Goal: Information Seeking & Learning: Learn about a topic

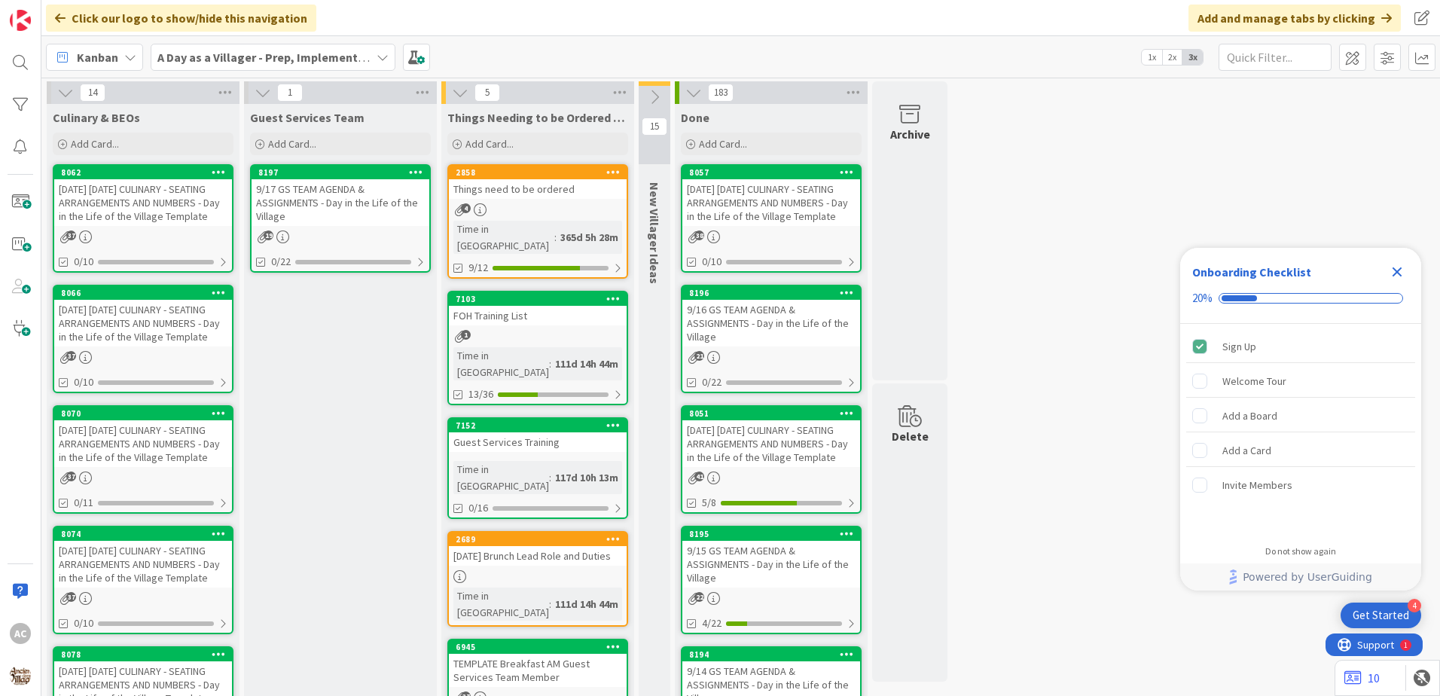
click at [171, 207] on div "[DATE] [DATE] CULINARY - SEATING ARRANGEMENTS AND NUMBERS - Day in the Life of …" at bounding box center [143, 202] width 178 height 47
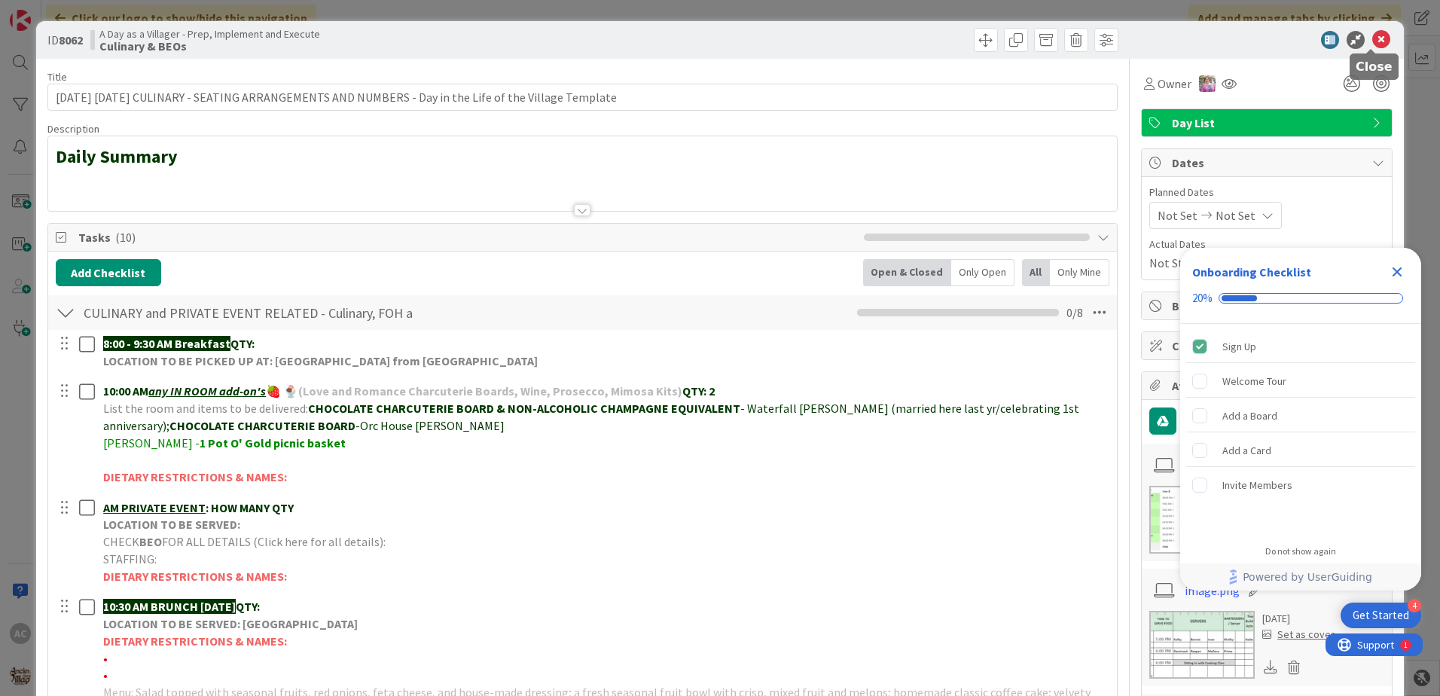
click at [1378, 31] on icon at bounding box center [1381, 40] width 18 height 18
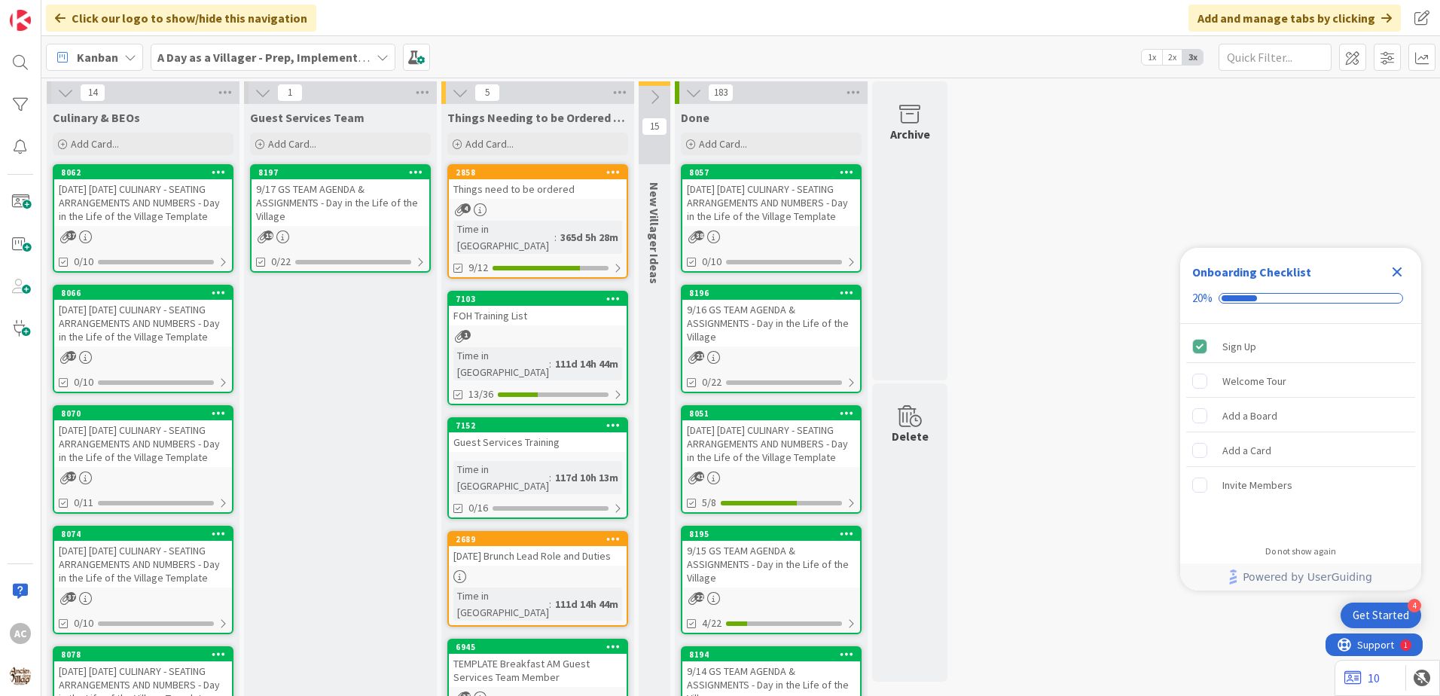
click at [806, 221] on div "[DATE] [DATE] CULINARY - SEATING ARRANGEMENTS AND NUMBERS - Day in the Life of …" at bounding box center [771, 202] width 178 height 47
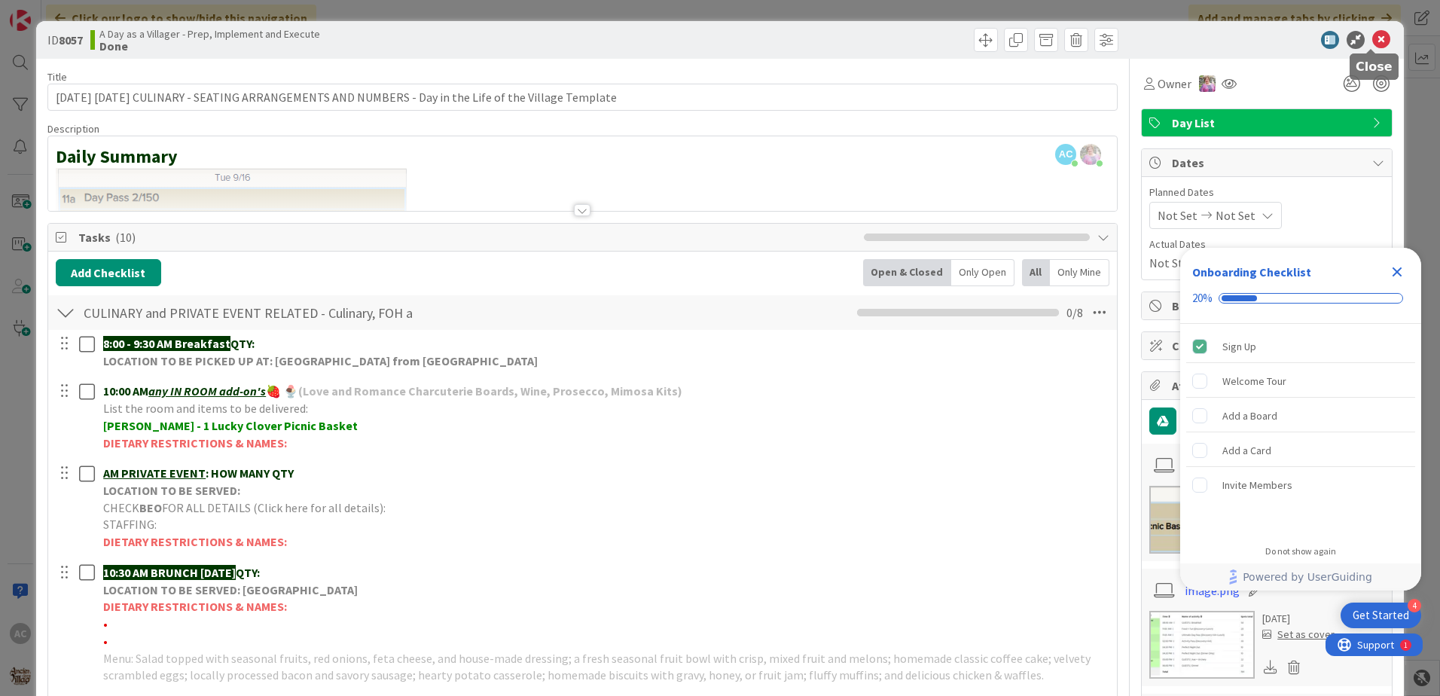
click at [1372, 38] on icon at bounding box center [1381, 40] width 18 height 18
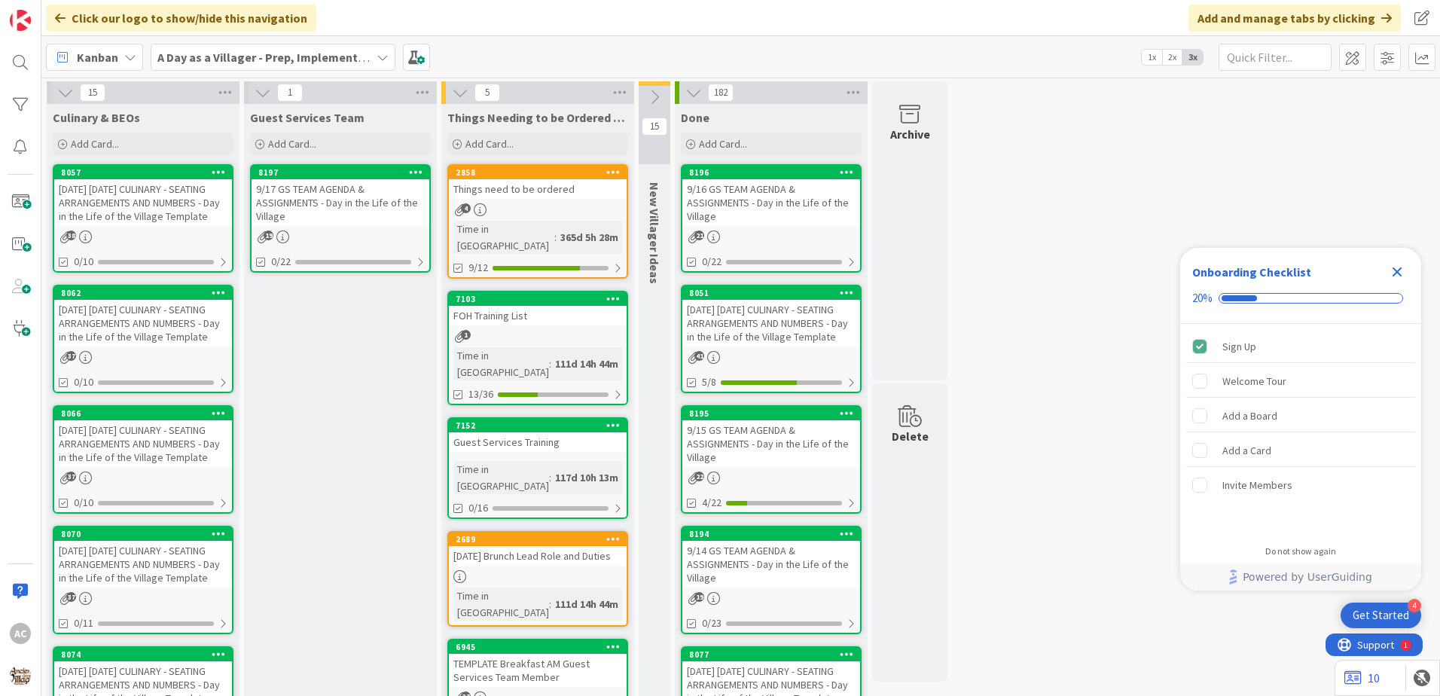
click at [166, 231] on div "38" at bounding box center [143, 236] width 178 height 13
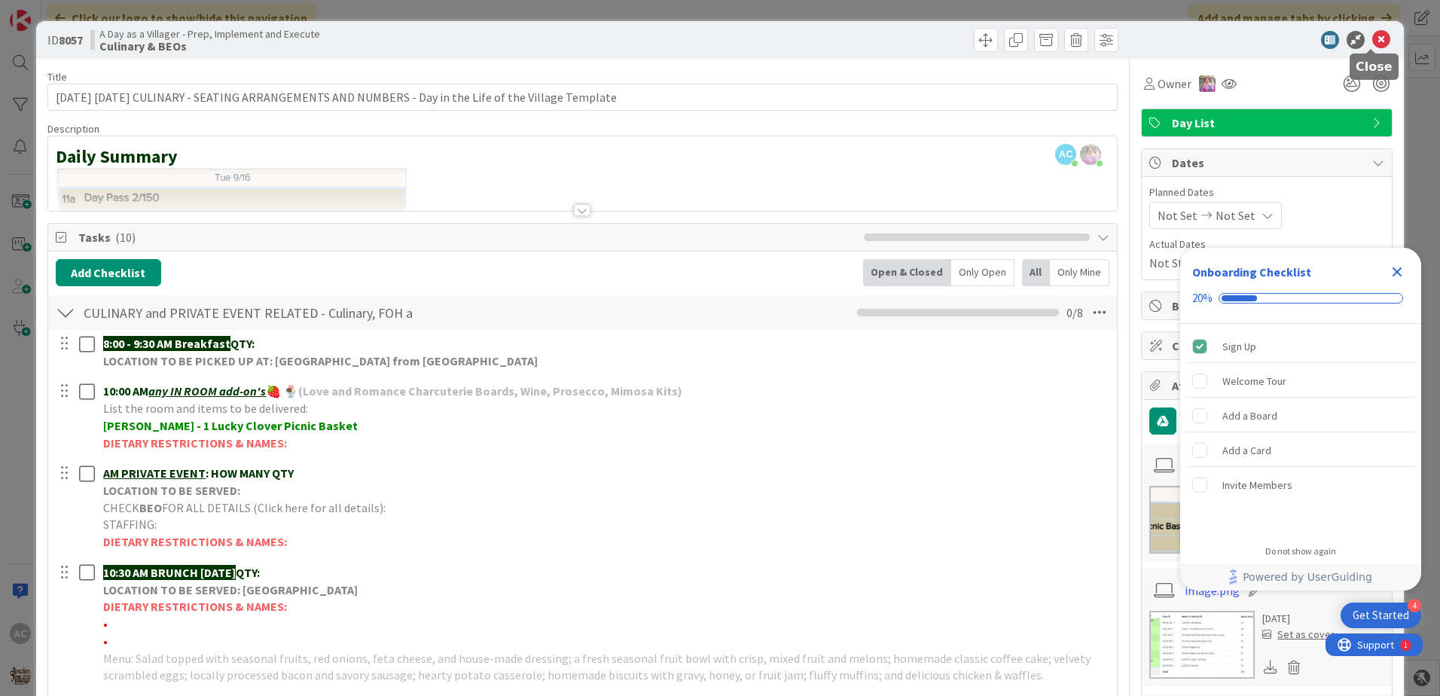
click at [1372, 40] on icon at bounding box center [1381, 40] width 18 height 18
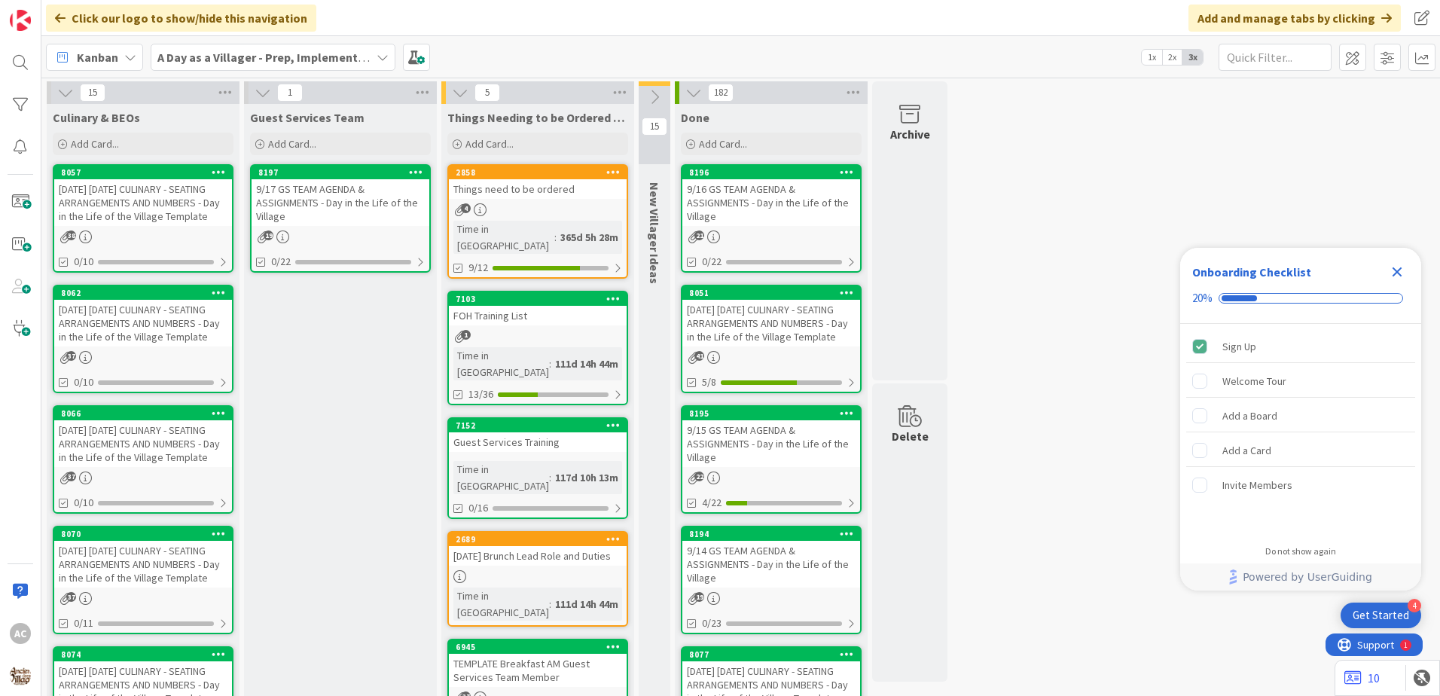
click at [222, 331] on div "[DATE] [DATE] CULINARY - SEATING ARRANGEMENTS AND NUMBERS - Day in the Life of …" at bounding box center [143, 323] width 178 height 47
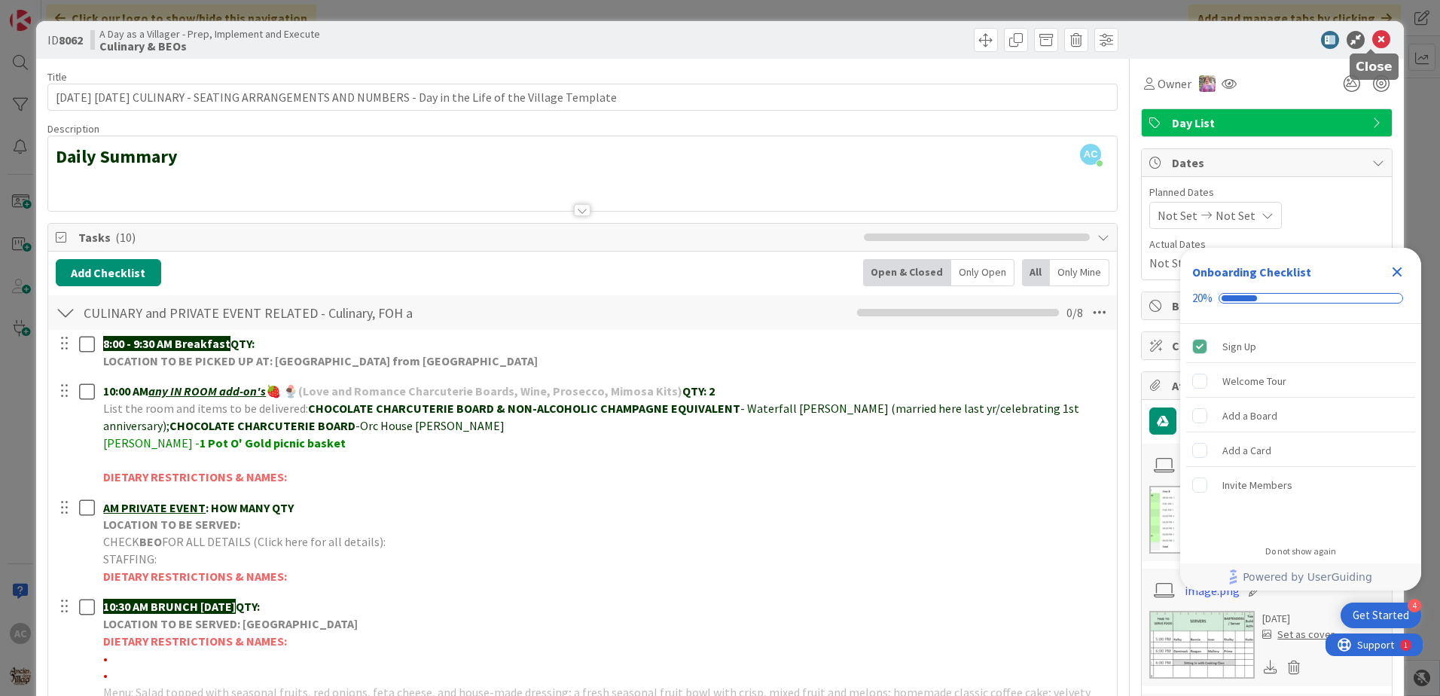
click at [1373, 39] on icon at bounding box center [1381, 40] width 18 height 18
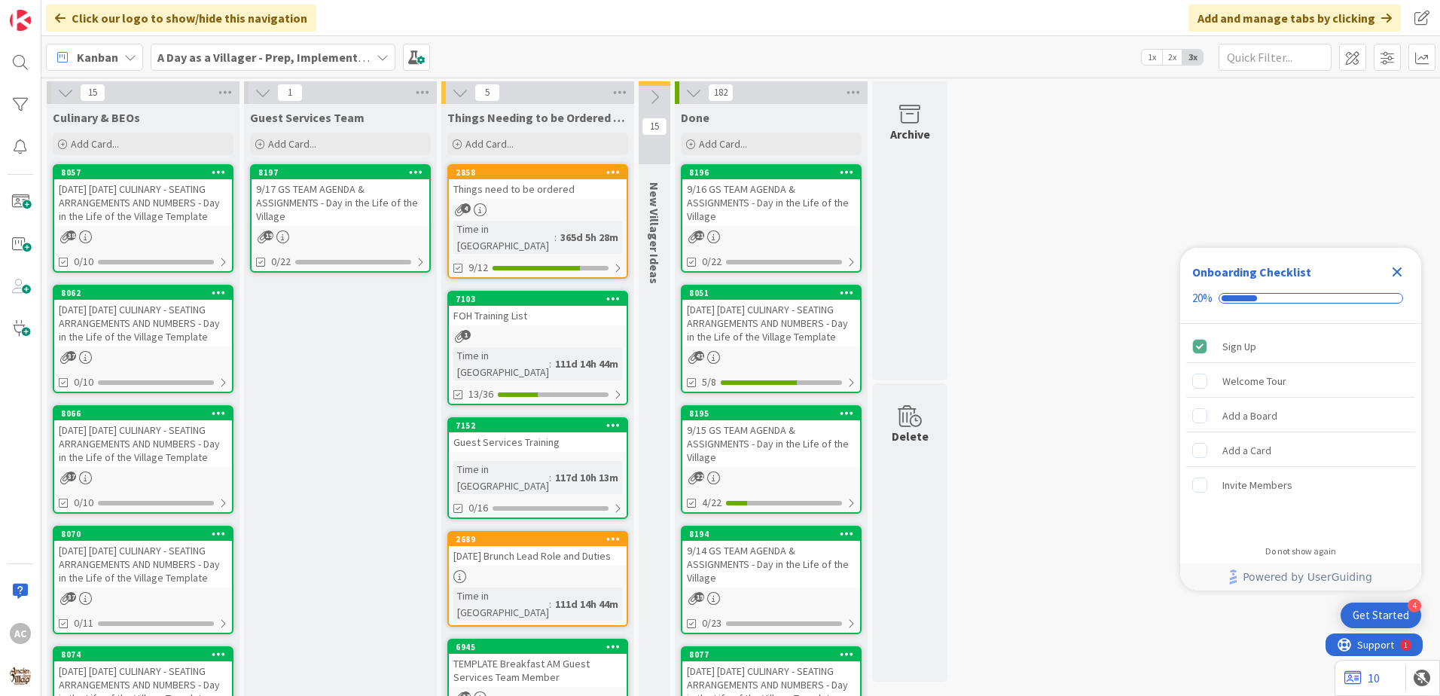
click at [212, 456] on div "[DATE] [DATE] CULINARY - SEATING ARRANGEMENTS AND NUMBERS - Day in the Life of …" at bounding box center [143, 443] width 178 height 47
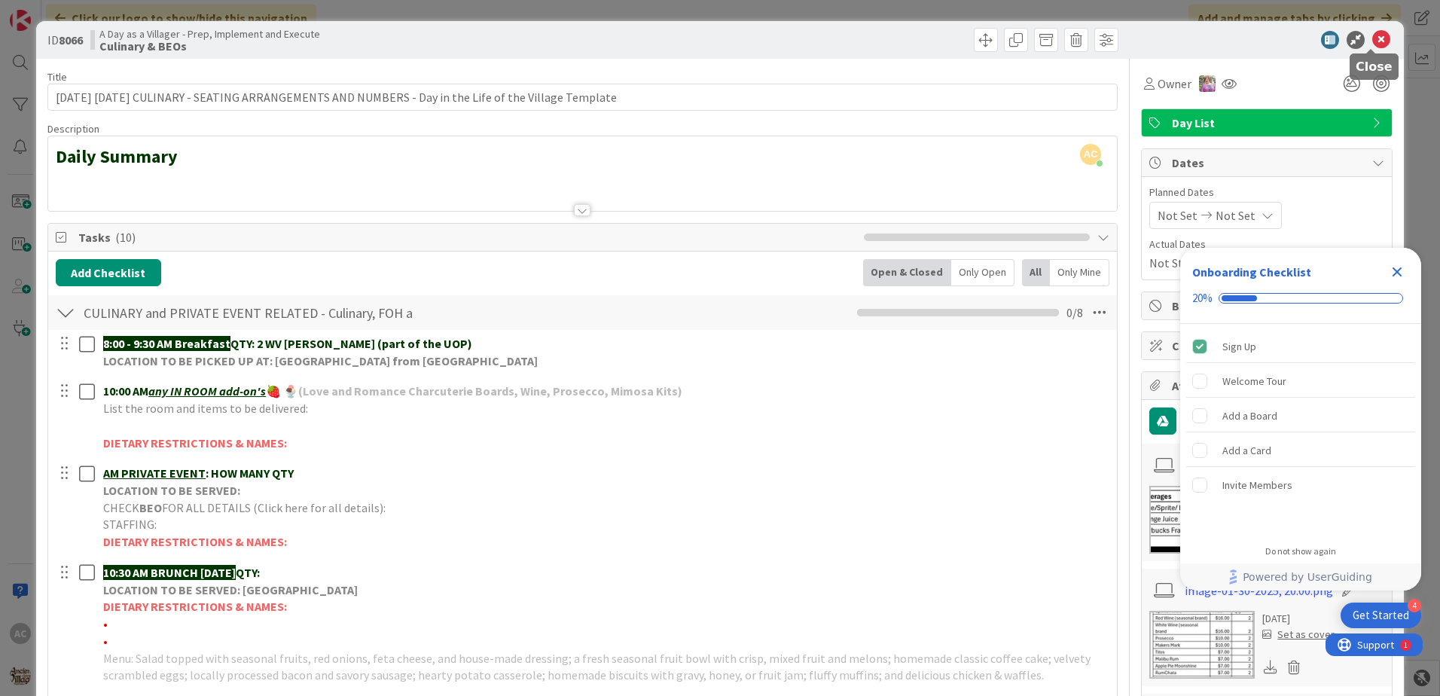
click at [1374, 34] on icon at bounding box center [1381, 40] width 18 height 18
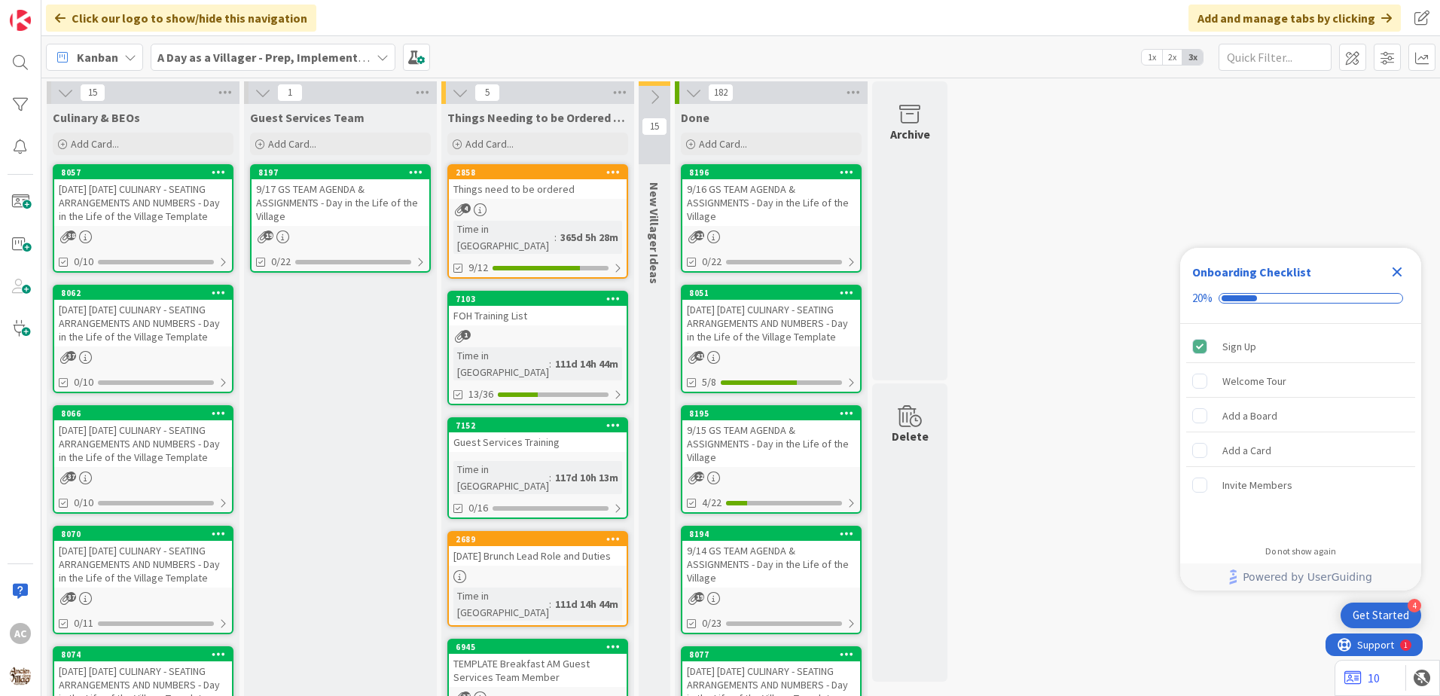
click at [169, 587] on div "[DATE] [DATE] CULINARY - SEATING ARRANGEMENTS AND NUMBERS - Day in the Life of …" at bounding box center [143, 564] width 178 height 47
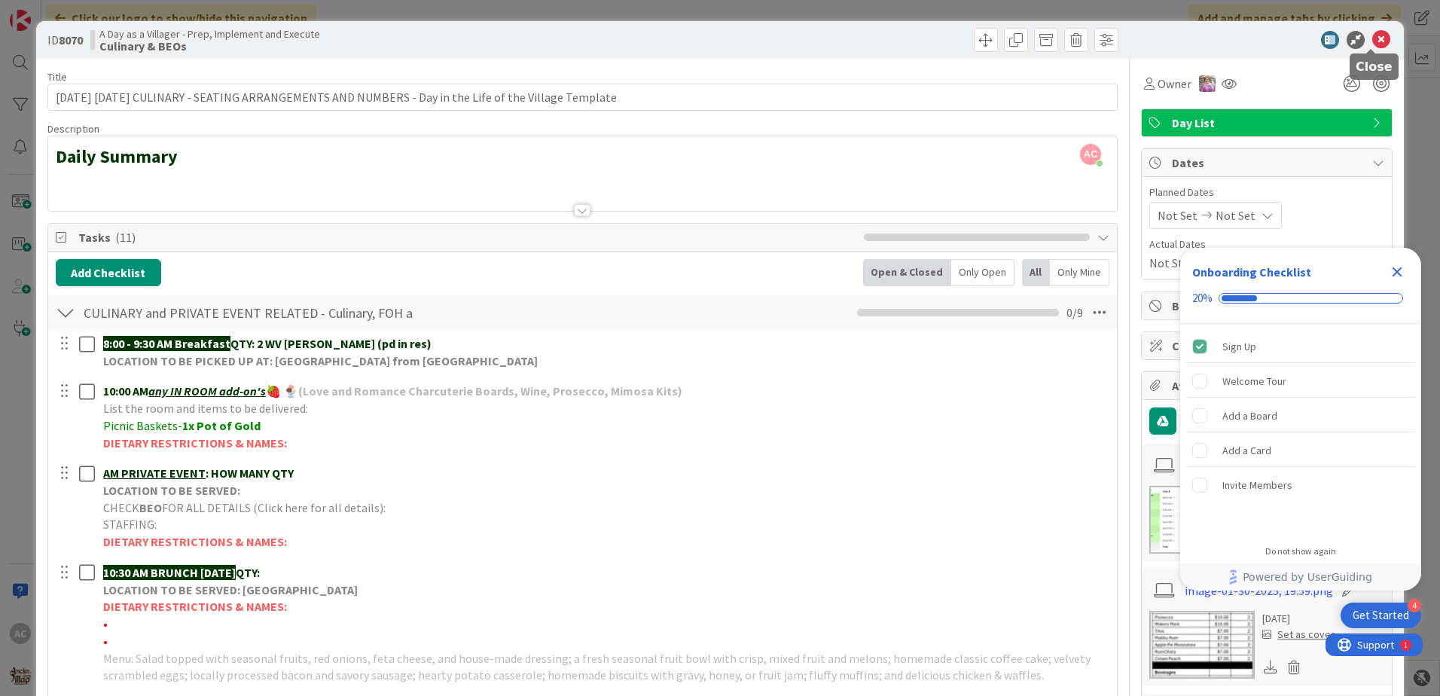
click at [1372, 41] on icon at bounding box center [1381, 40] width 18 height 18
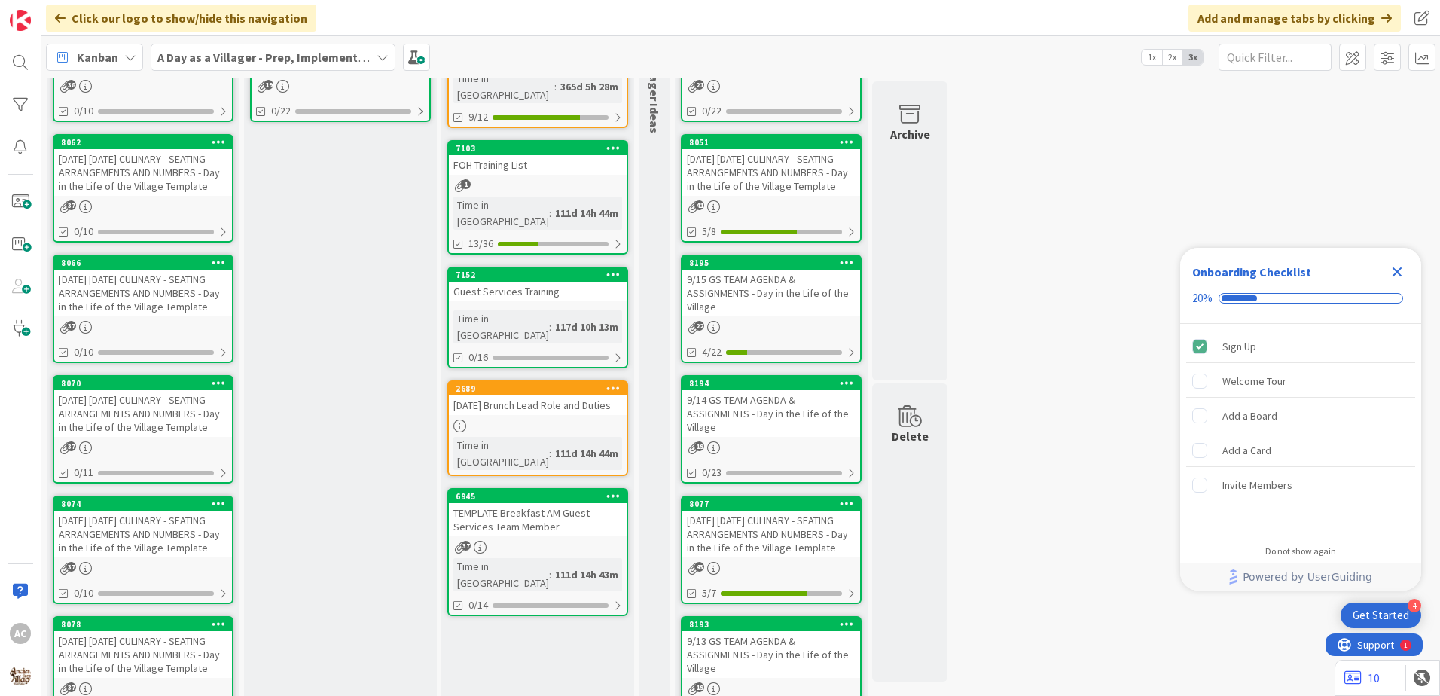
click at [160, 557] on div "[DATE] [DATE] CULINARY - SEATING ARRANGEMENTS AND NUMBERS - Day in the Life of …" at bounding box center [143, 534] width 178 height 47
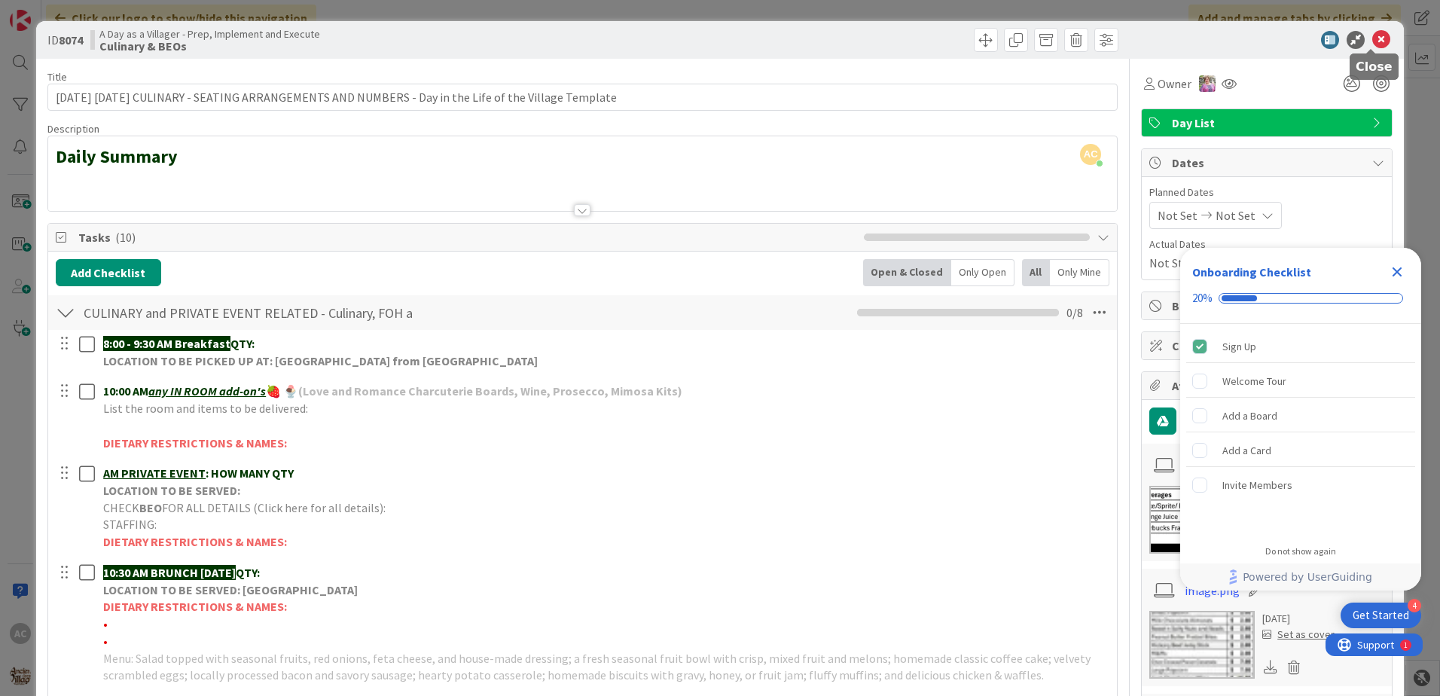
click at [1372, 38] on icon at bounding box center [1381, 40] width 18 height 18
